Goal: Transaction & Acquisition: Purchase product/service

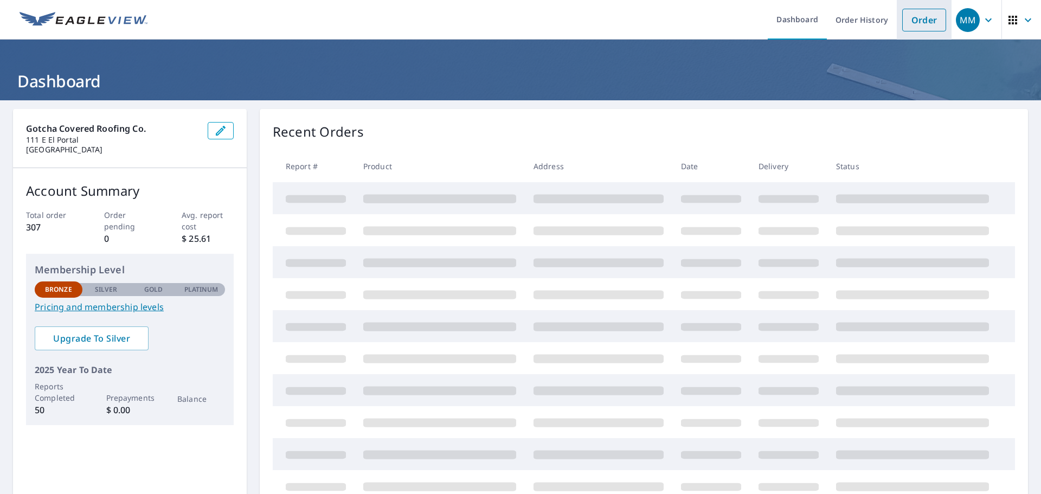
click at [919, 25] on link "Order" at bounding box center [924, 20] width 44 height 23
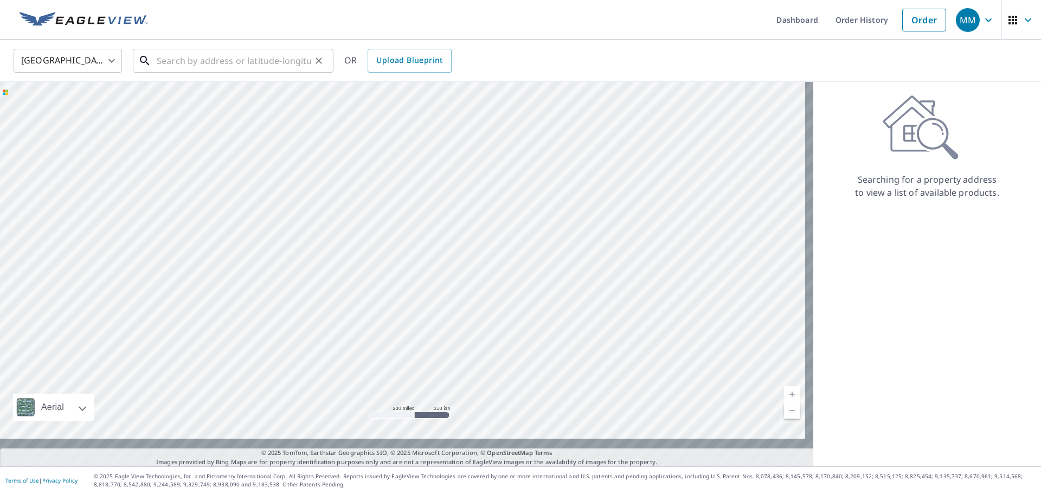
click at [242, 58] on input "text" at bounding box center [234, 61] width 155 height 30
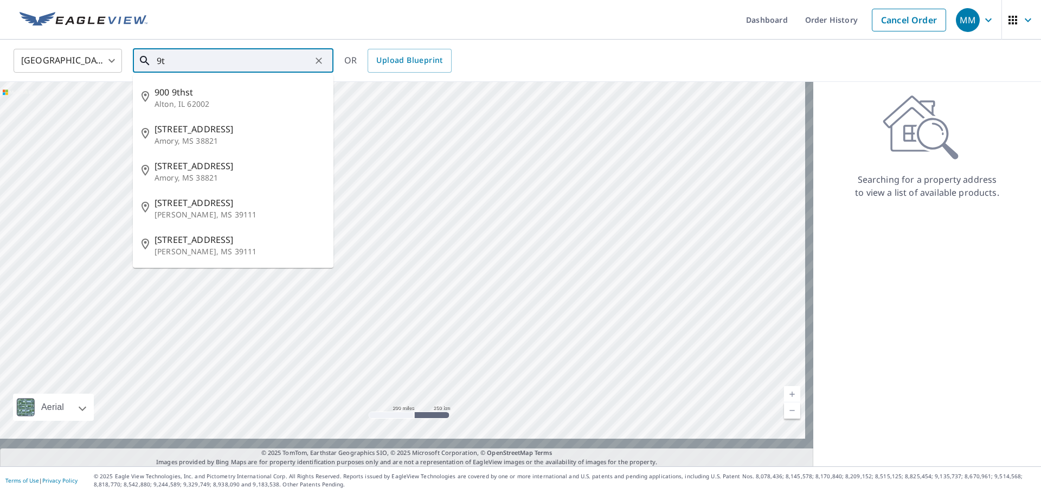
type input "9"
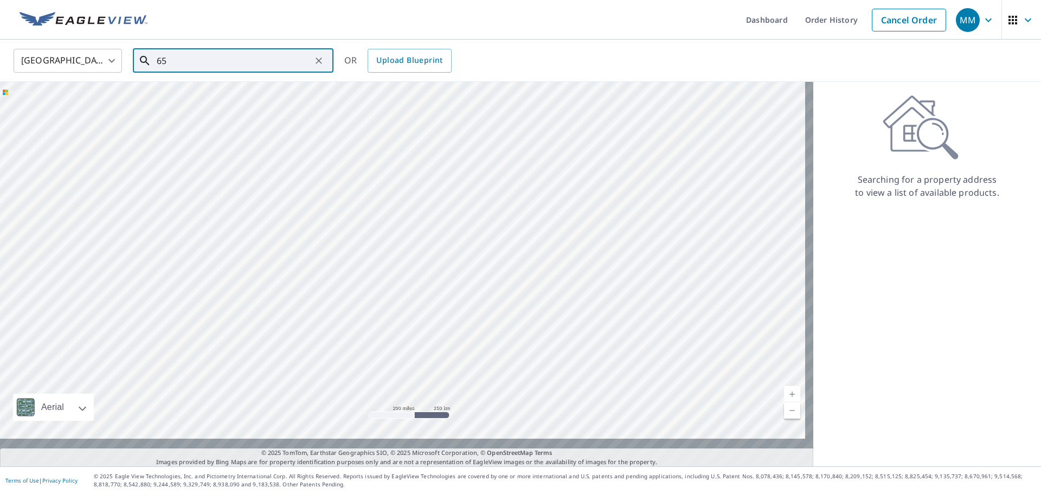
type input "6"
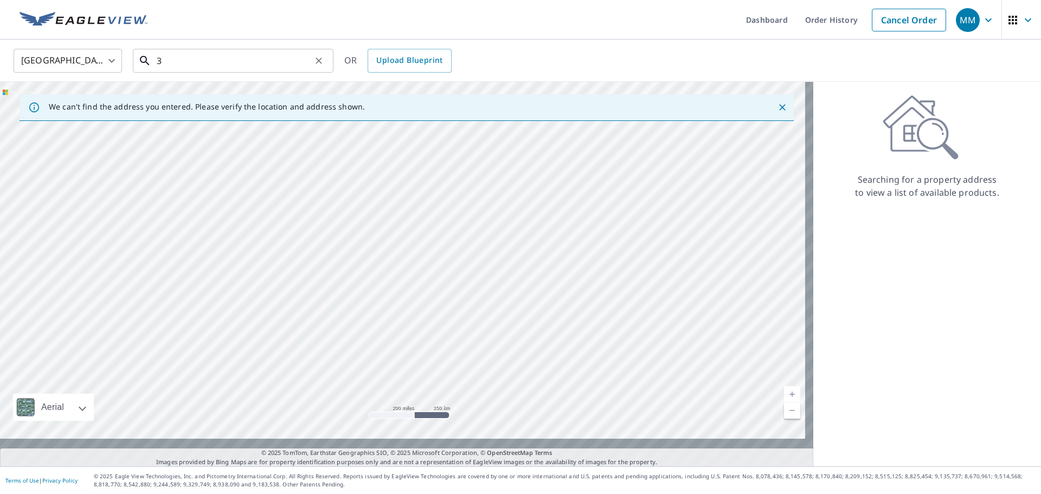
click at [236, 55] on input "3" at bounding box center [234, 61] width 155 height 30
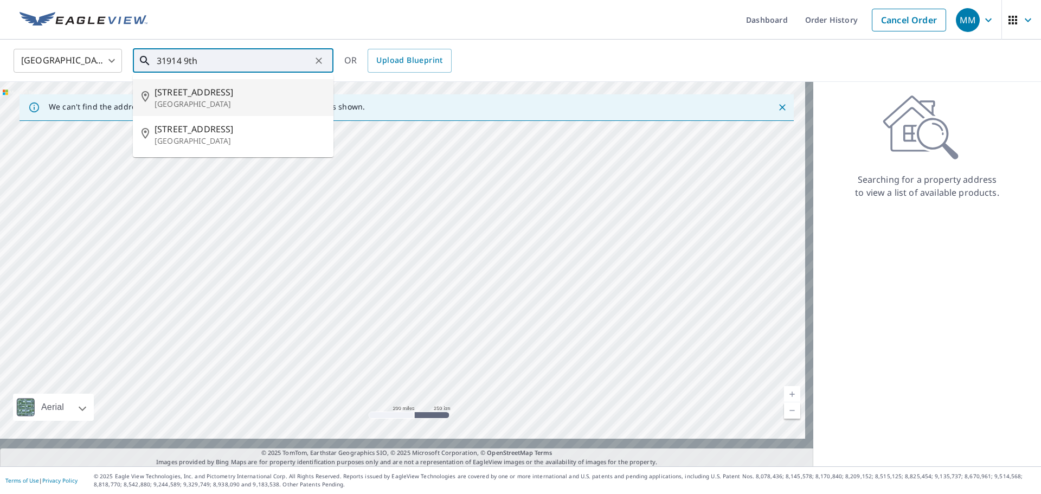
click at [205, 103] on p "[GEOGRAPHIC_DATA]" at bounding box center [240, 104] width 170 height 11
type input "[STREET_ADDRESS]"
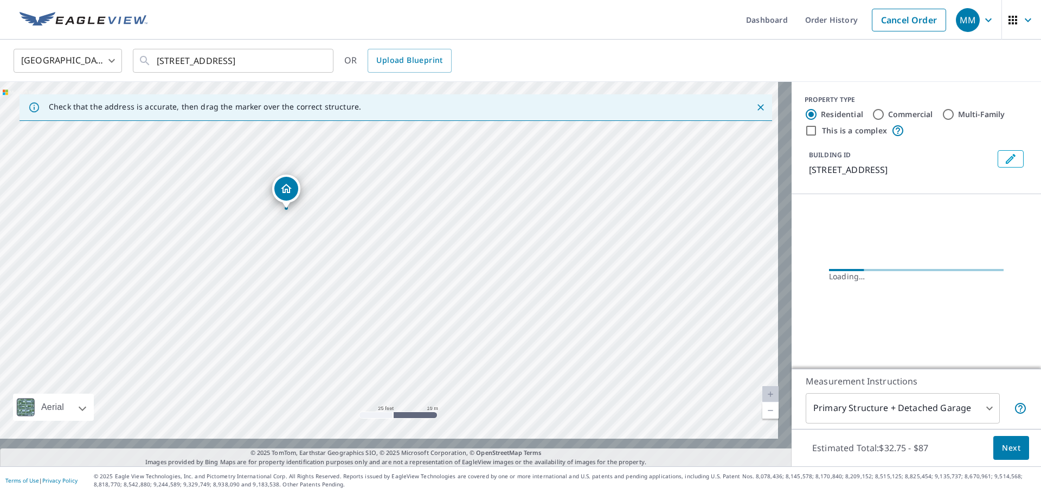
drag, startPoint x: 351, startPoint y: 255, endPoint x: 387, endPoint y: 318, distance: 72.4
click at [387, 318] on div "[STREET_ADDRESS]" at bounding box center [396, 274] width 792 height 384
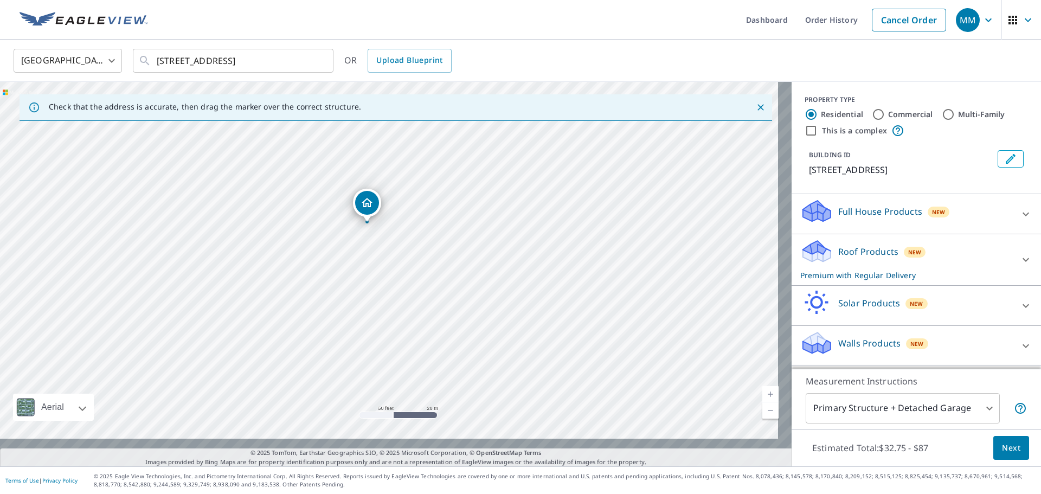
drag, startPoint x: 405, startPoint y: 290, endPoint x: 368, endPoint y: 236, distance: 65.1
click at [368, 236] on div "[STREET_ADDRESS]" at bounding box center [396, 274] width 792 height 384
click at [855, 245] on p "Roof Products" at bounding box center [868, 251] width 60 height 13
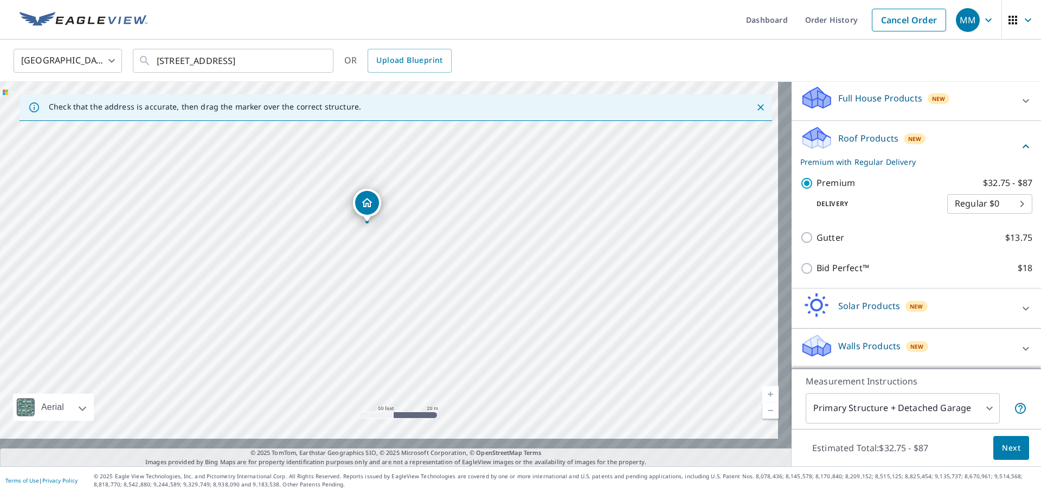
scroll to position [171, 0]
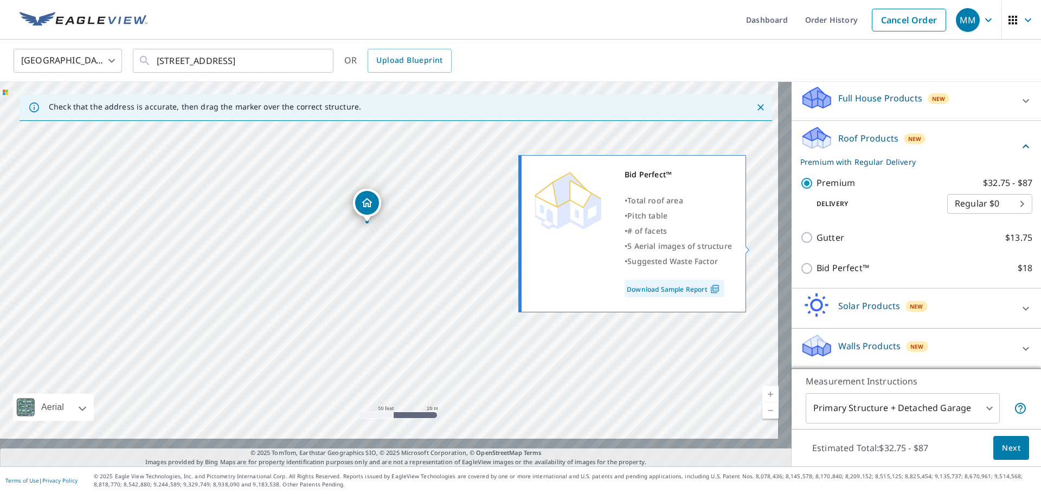
click at [863, 261] on label "Bid Perfect™ $18" at bounding box center [925, 268] width 216 height 14
click at [817, 262] on input "Bid Perfect™ $18" at bounding box center [808, 268] width 16 height 13
checkbox input "true"
checkbox input "false"
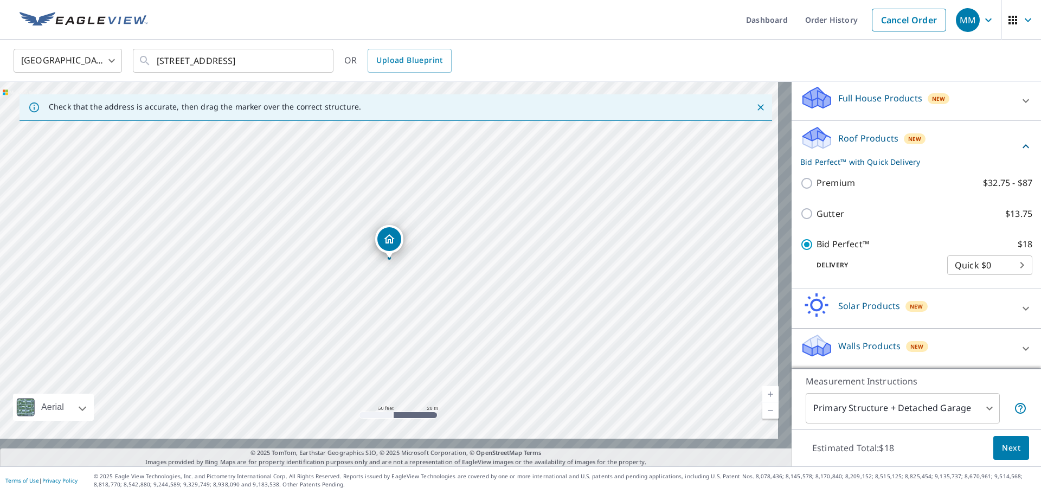
click at [1006, 441] on span "Next" at bounding box center [1011, 448] width 18 height 14
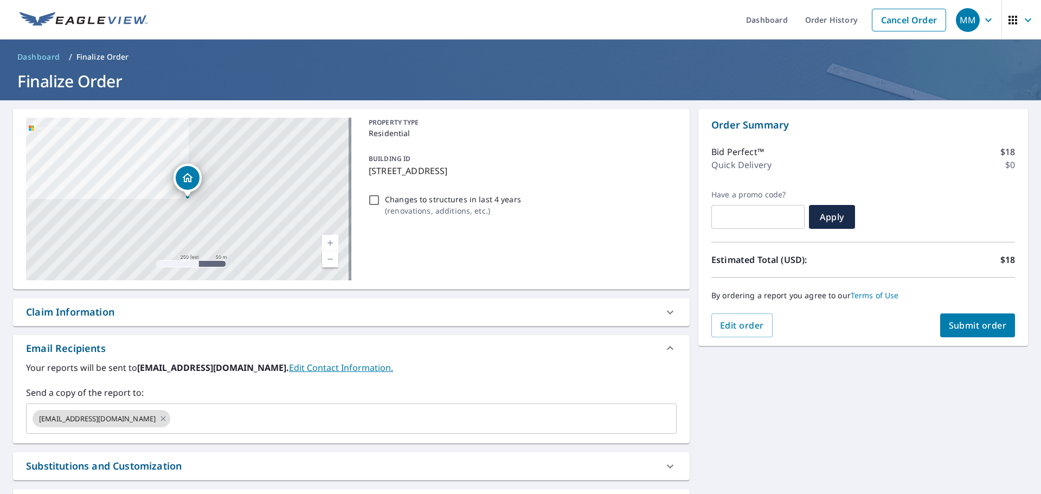
click at [949, 323] on span "Submit order" at bounding box center [978, 325] width 58 height 12
